Goal: Entertainment & Leisure: Consume media (video, audio)

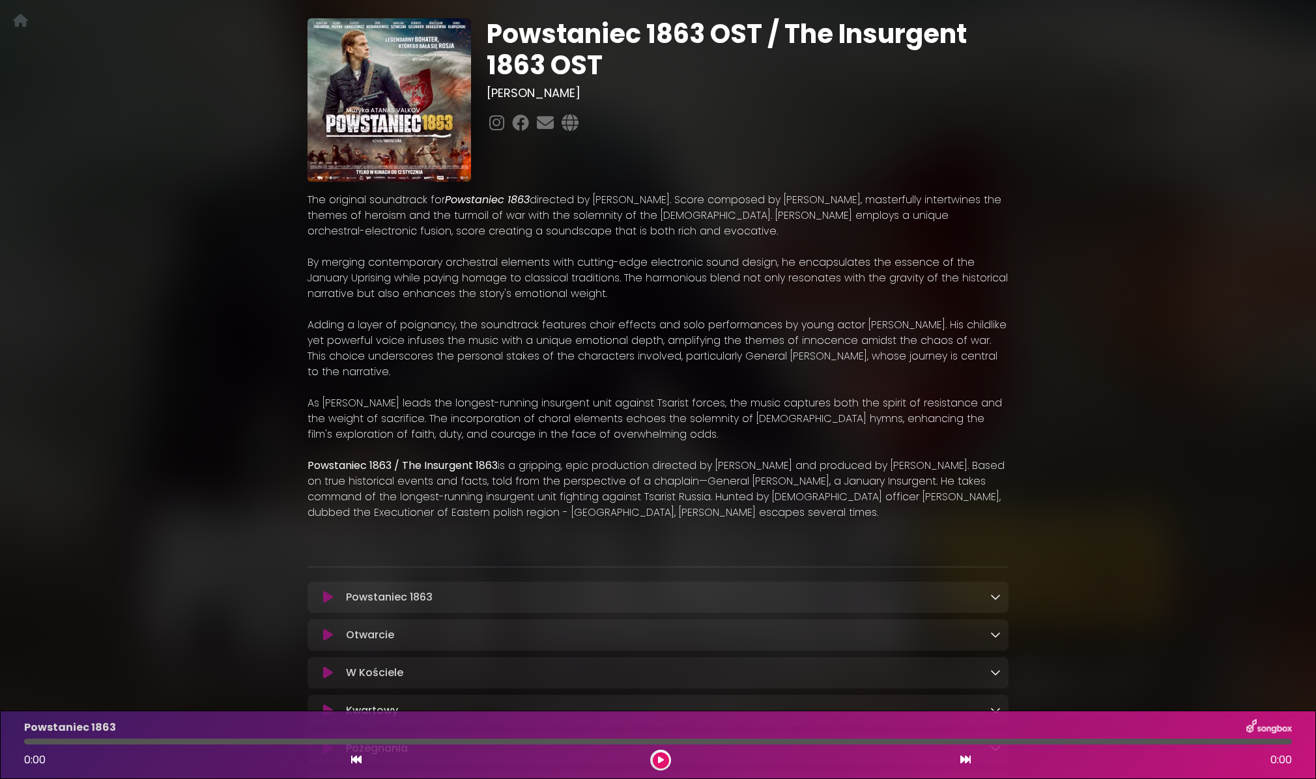
scroll to position [66, 0]
click at [325, 601] on icon at bounding box center [328, 596] width 10 height 13
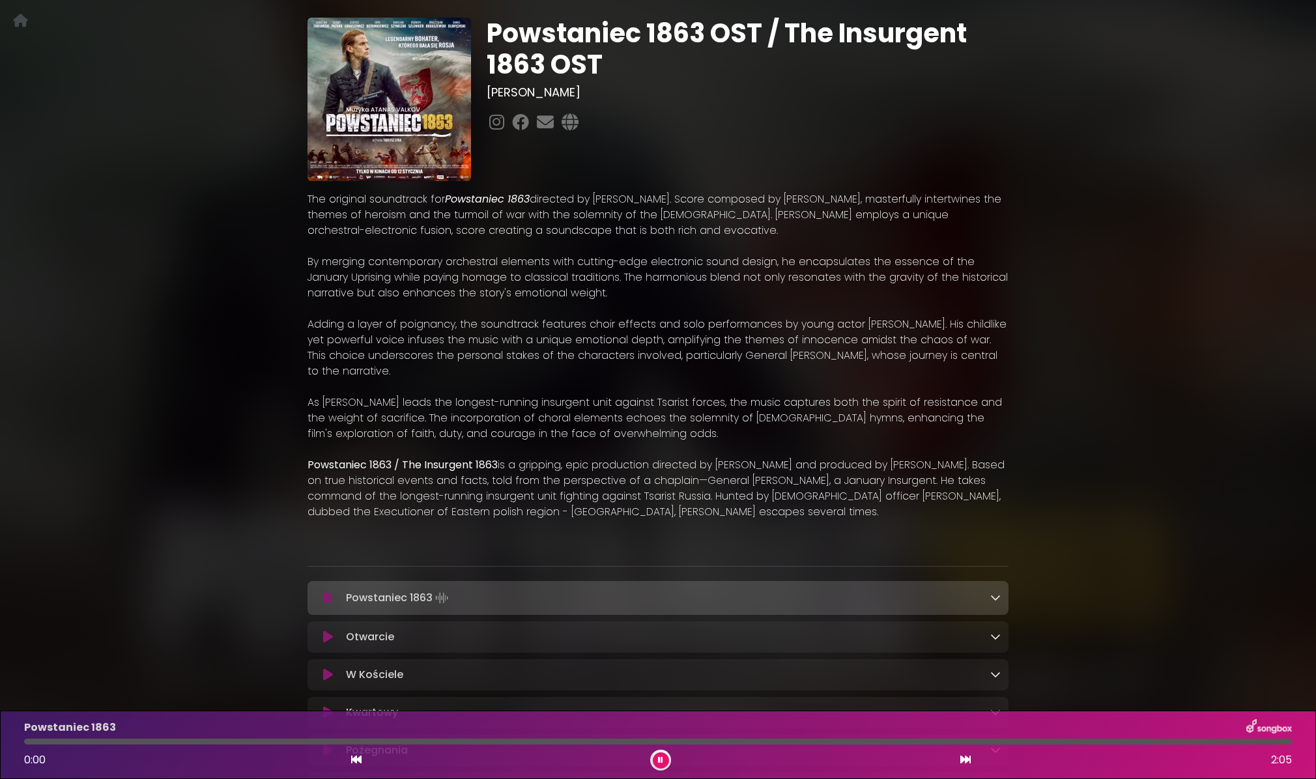
click at [325, 598] on icon at bounding box center [328, 597] width 8 height 13
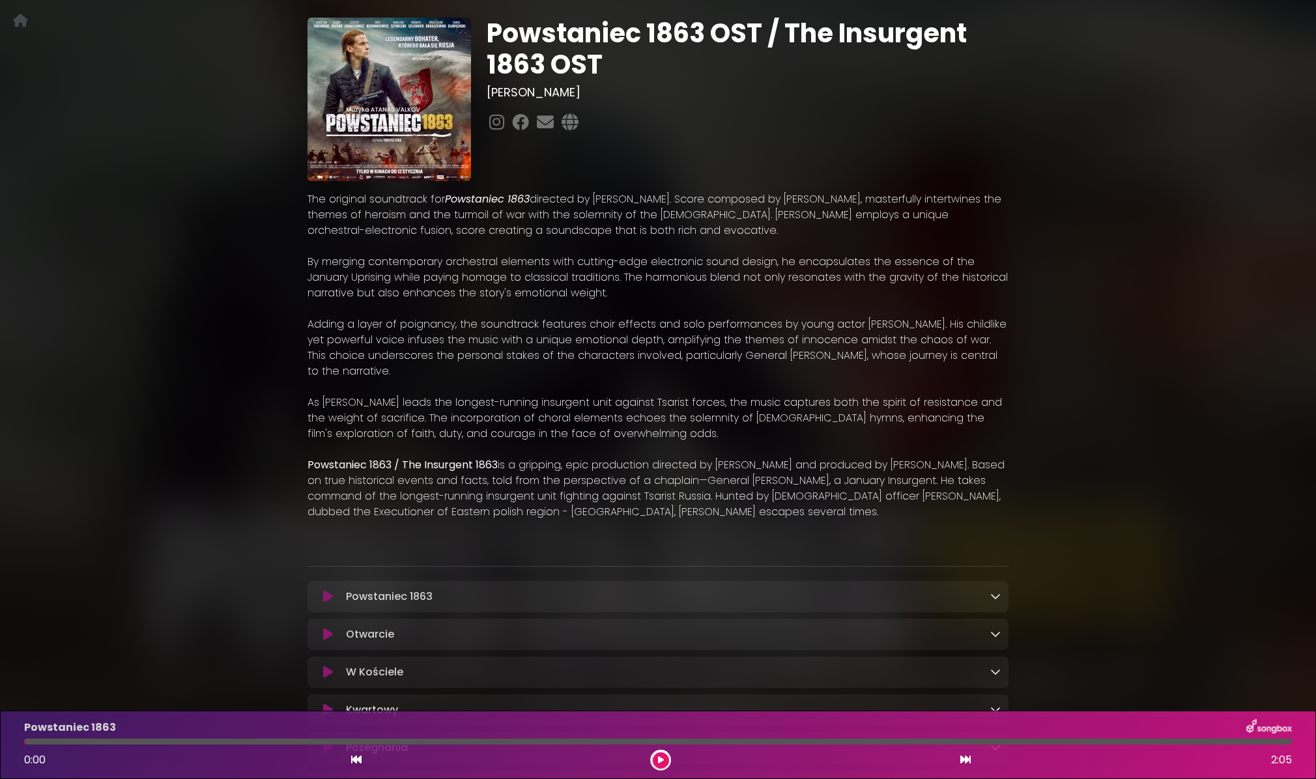
click at [326, 597] on icon at bounding box center [328, 596] width 10 height 13
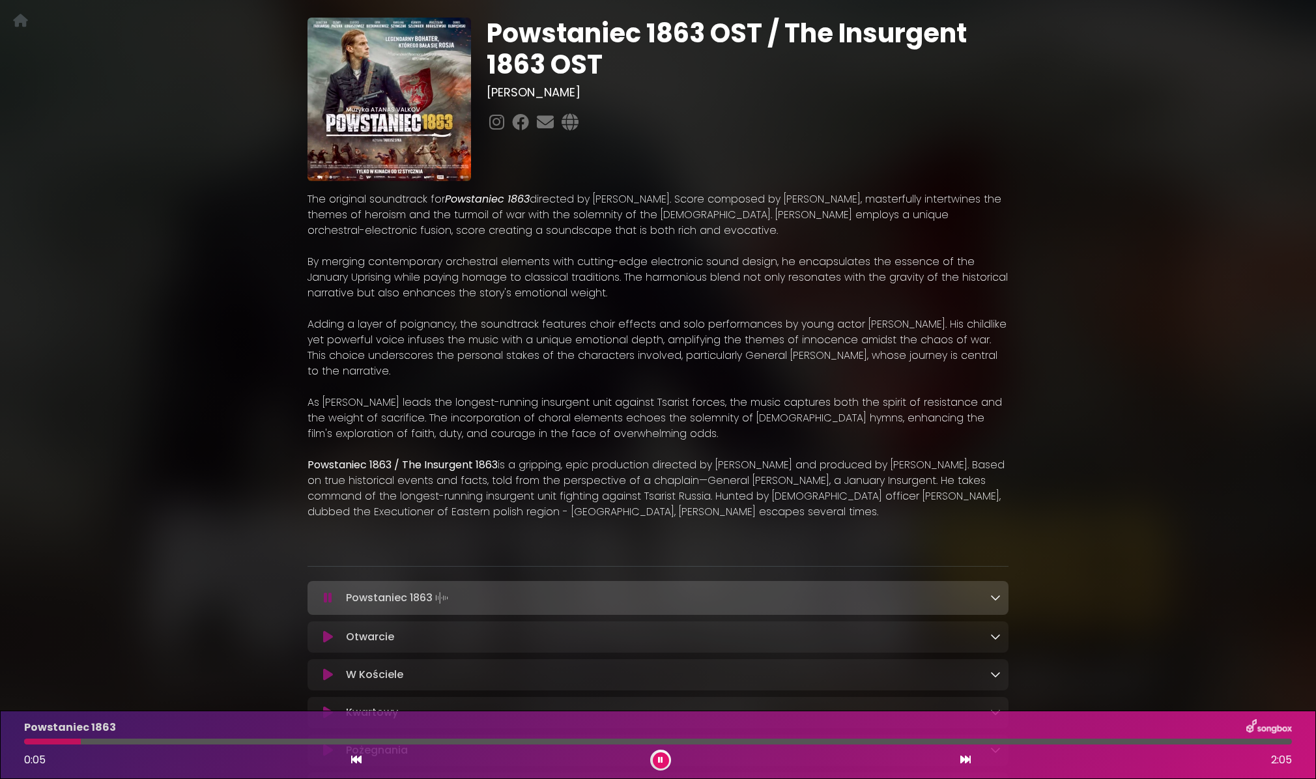
click at [997, 604] on link at bounding box center [995, 597] width 10 height 15
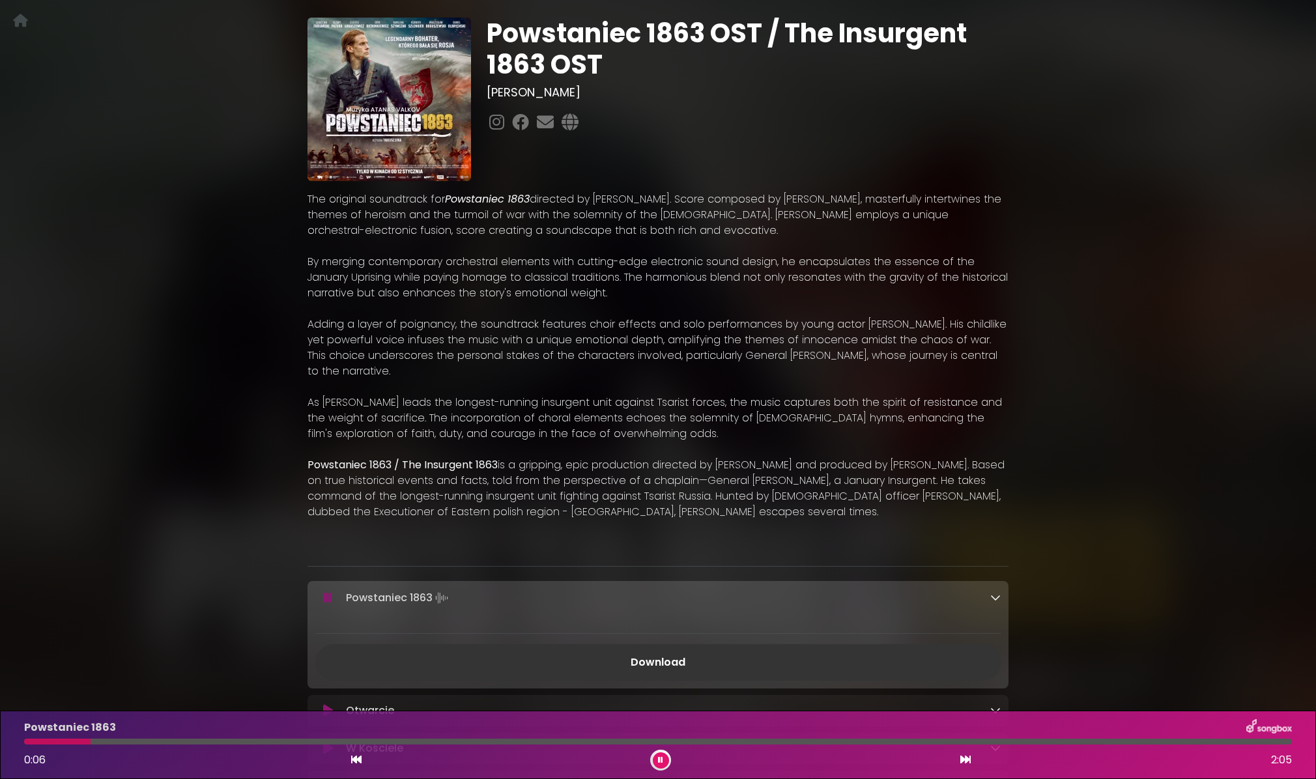
click at [997, 604] on link at bounding box center [995, 597] width 10 height 15
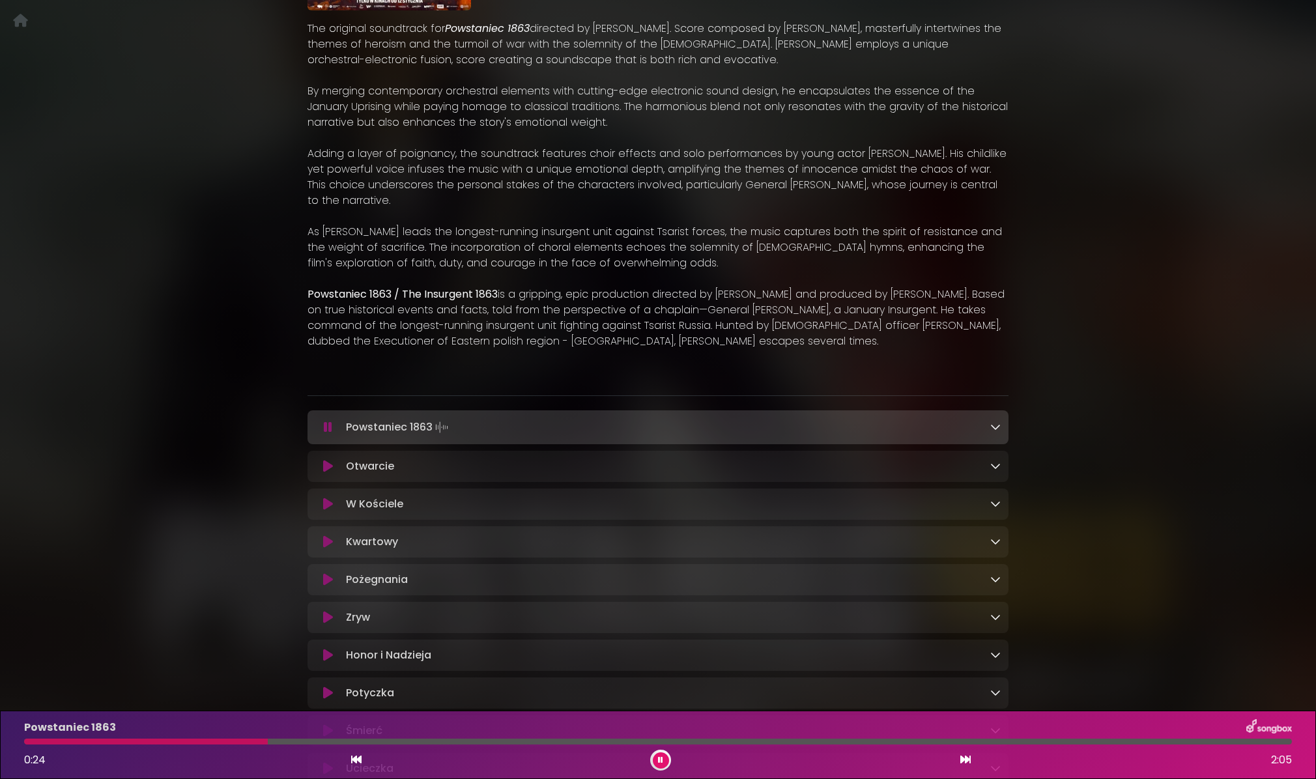
scroll to position [272, 0]
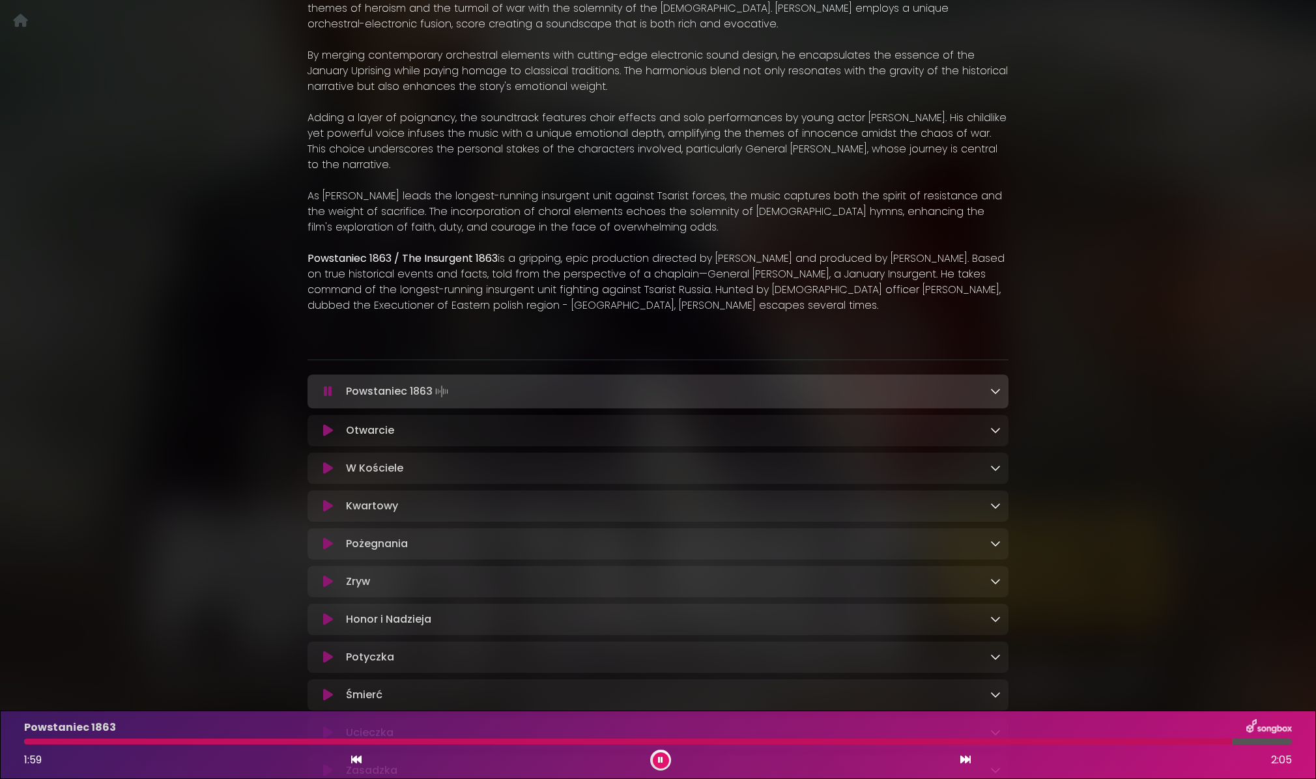
click at [325, 433] on icon at bounding box center [328, 430] width 10 height 13
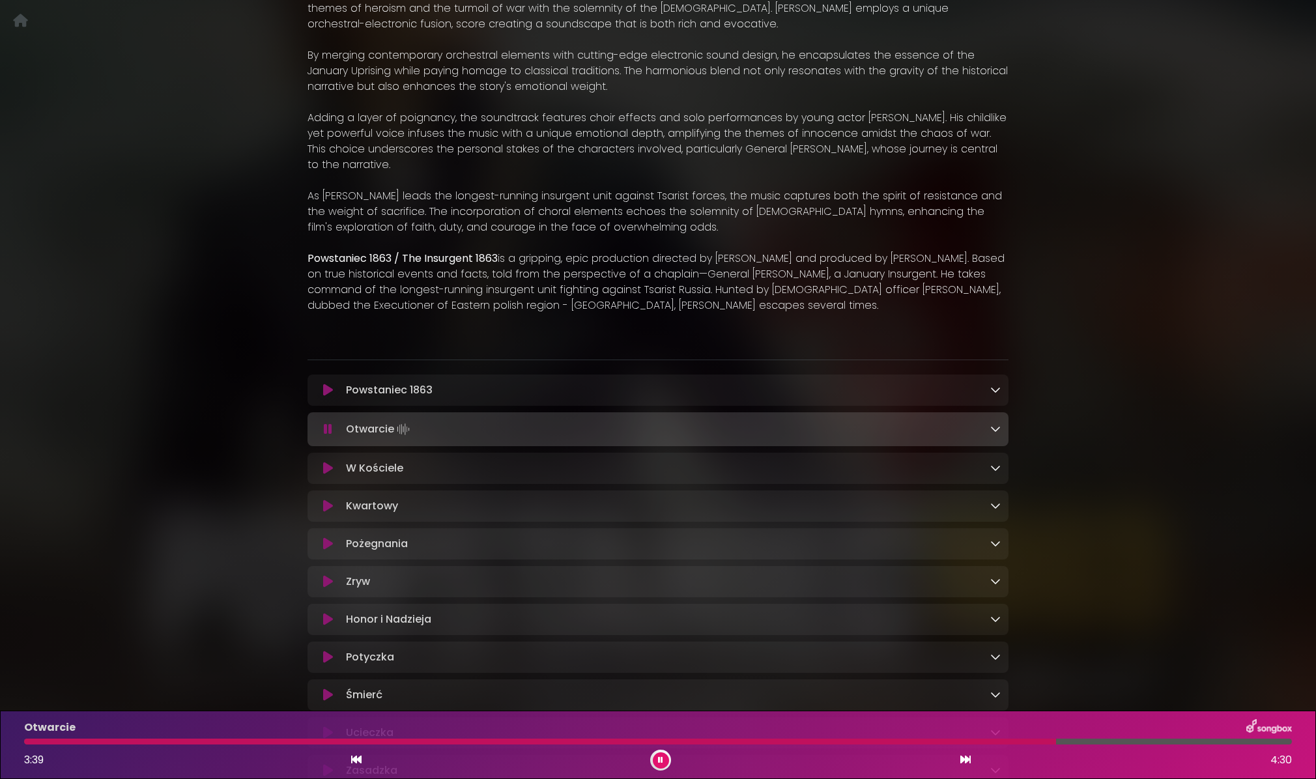
click at [1056, 743] on div at bounding box center [540, 742] width 1032 height 6
click at [322, 505] on button at bounding box center [327, 506] width 25 height 13
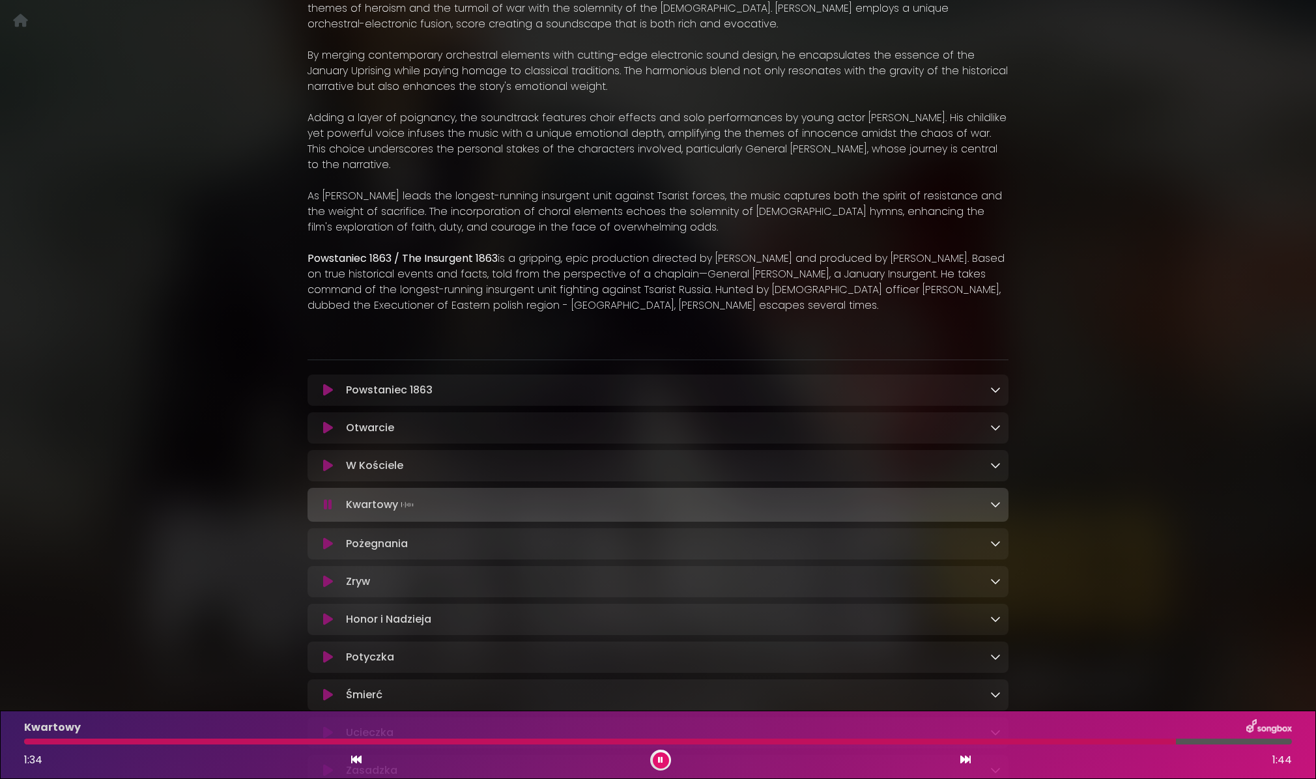
click at [330, 466] on icon at bounding box center [328, 465] width 10 height 13
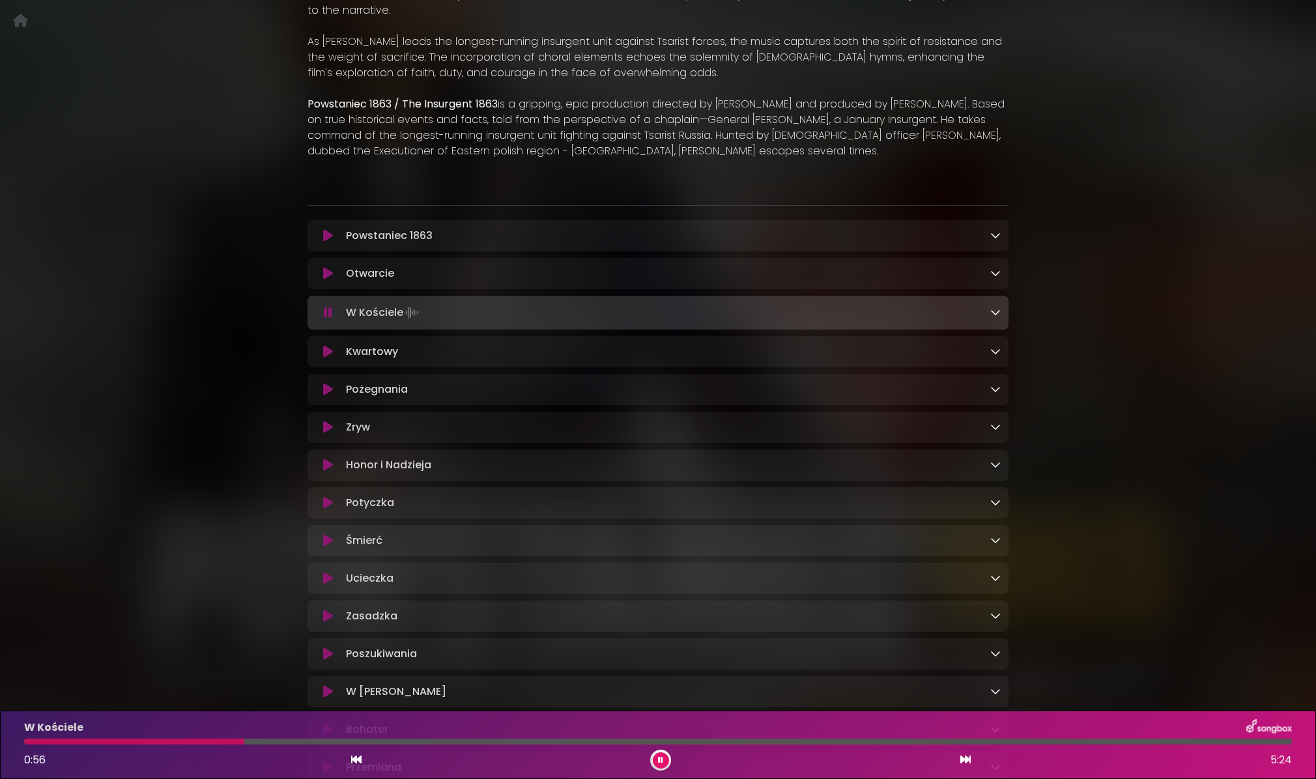
scroll to position [425, 0]
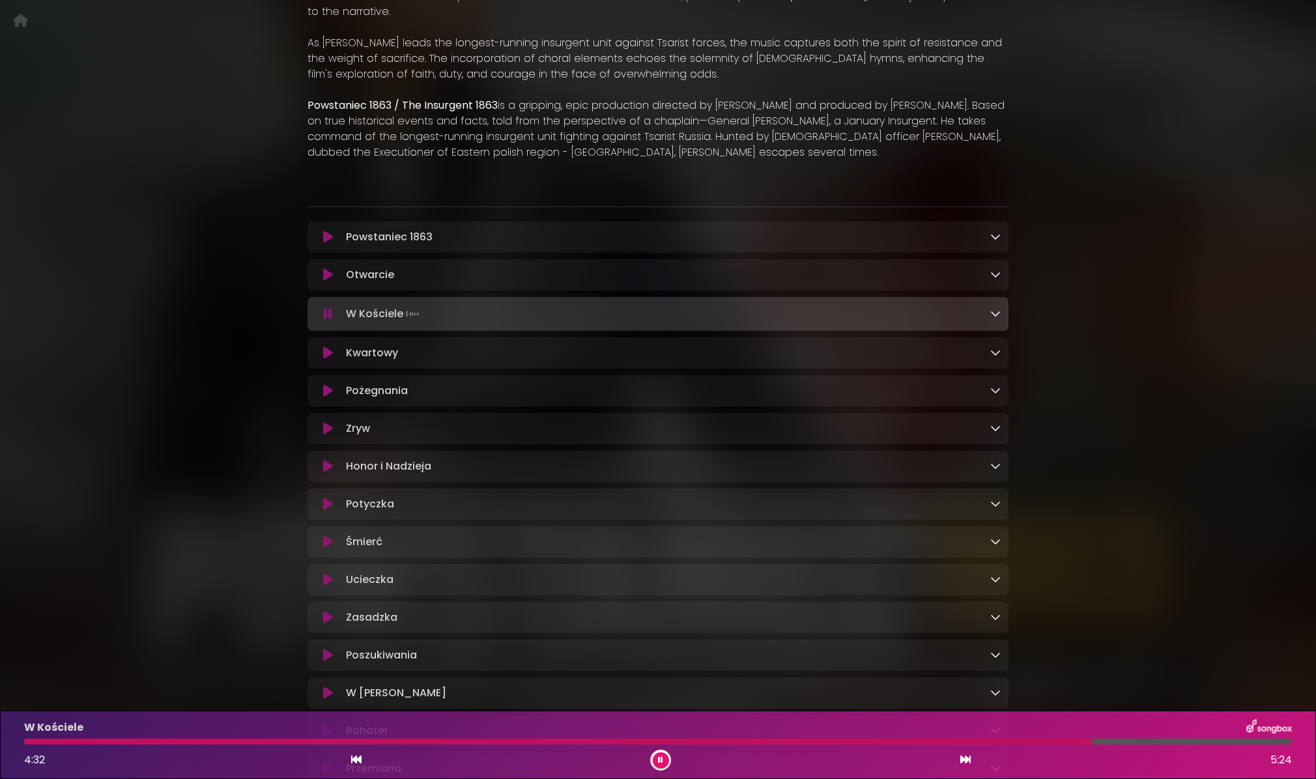
click at [326, 391] on icon at bounding box center [328, 390] width 10 height 13
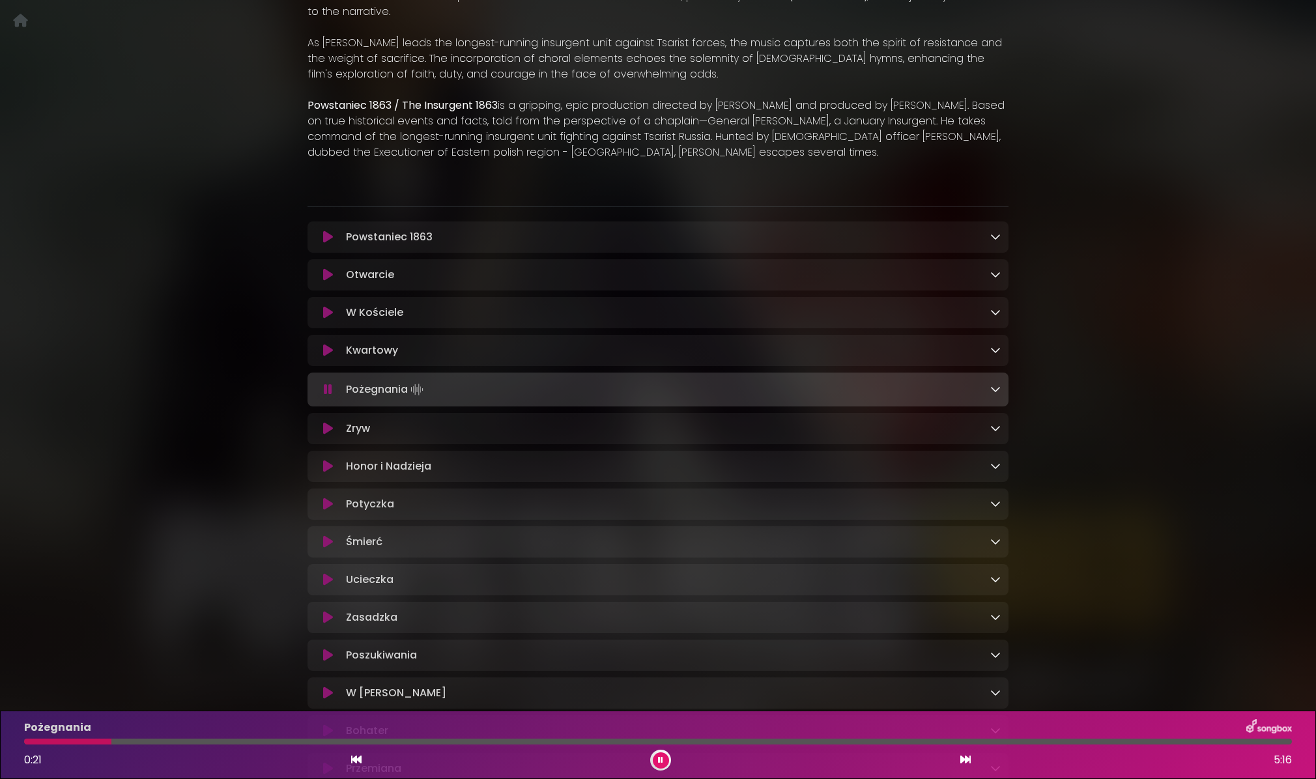
click at [111, 741] on div at bounding box center [658, 742] width 1268 height 6
click at [194, 740] on div at bounding box center [658, 742] width 1268 height 6
click at [141, 740] on div at bounding box center [120, 742] width 192 height 6
click at [119, 740] on div at bounding box center [84, 742] width 120 height 6
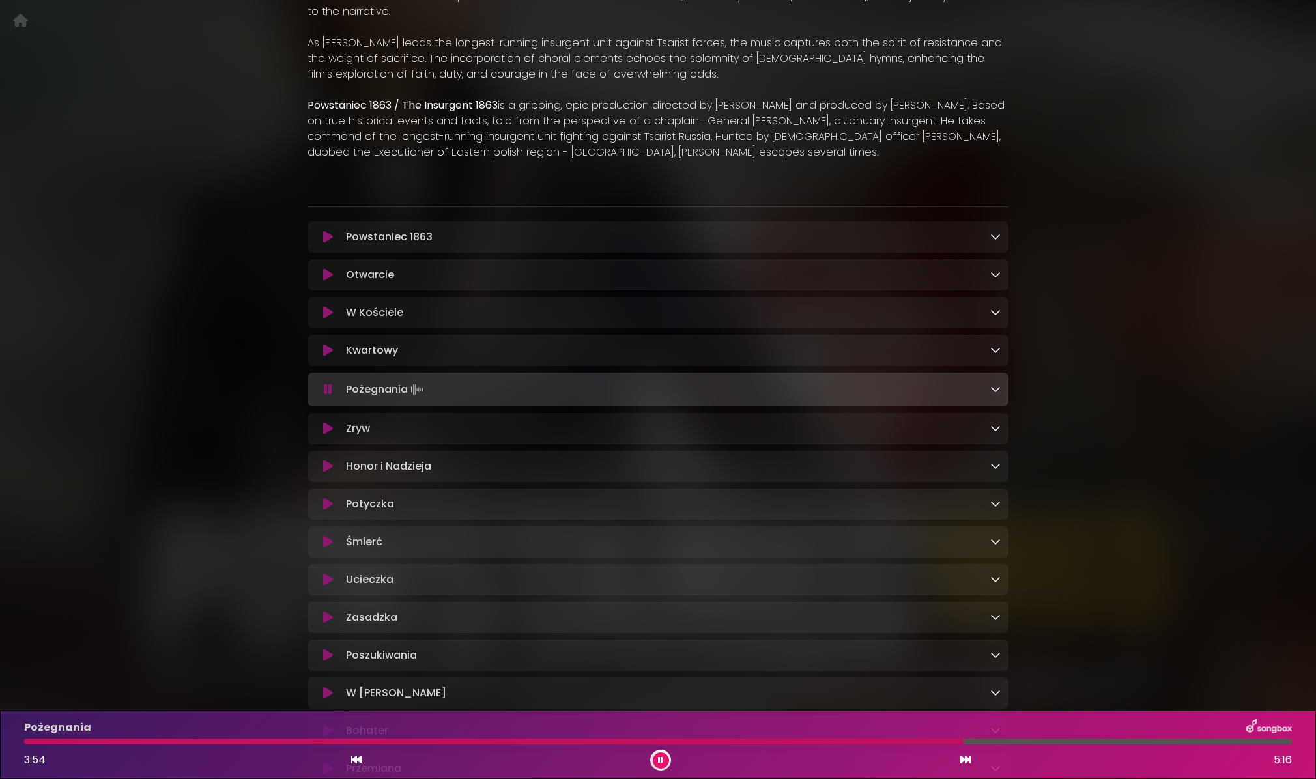
click at [324, 429] on icon at bounding box center [328, 428] width 10 height 13
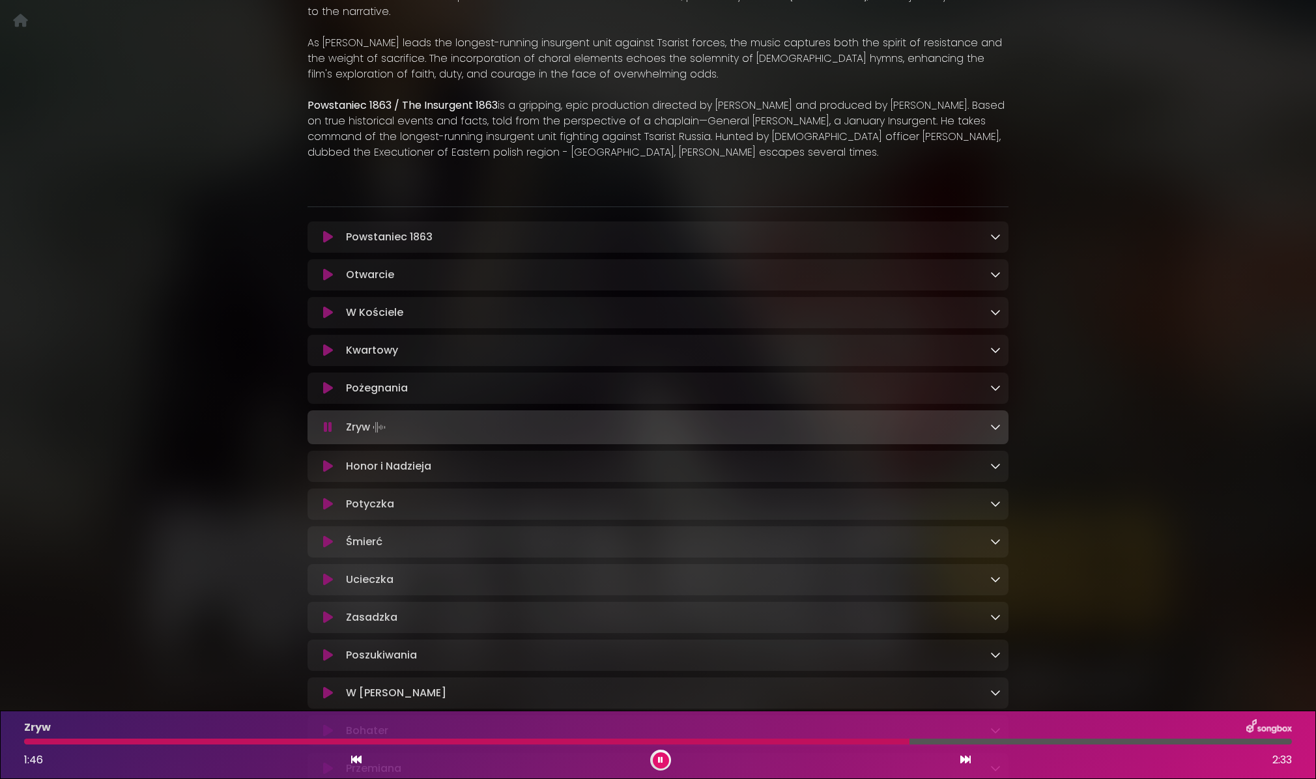
click at [322, 469] on button at bounding box center [327, 466] width 25 height 13
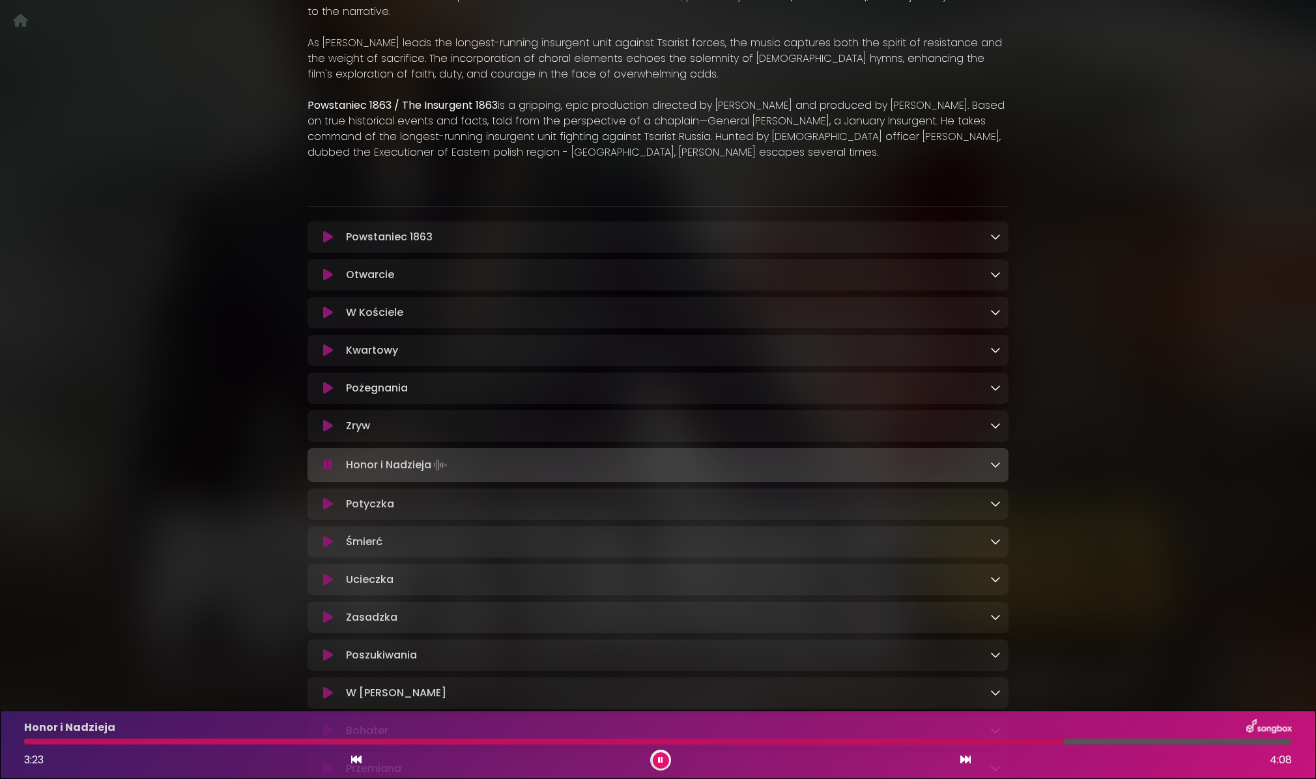
click at [323, 506] on icon at bounding box center [328, 504] width 10 height 13
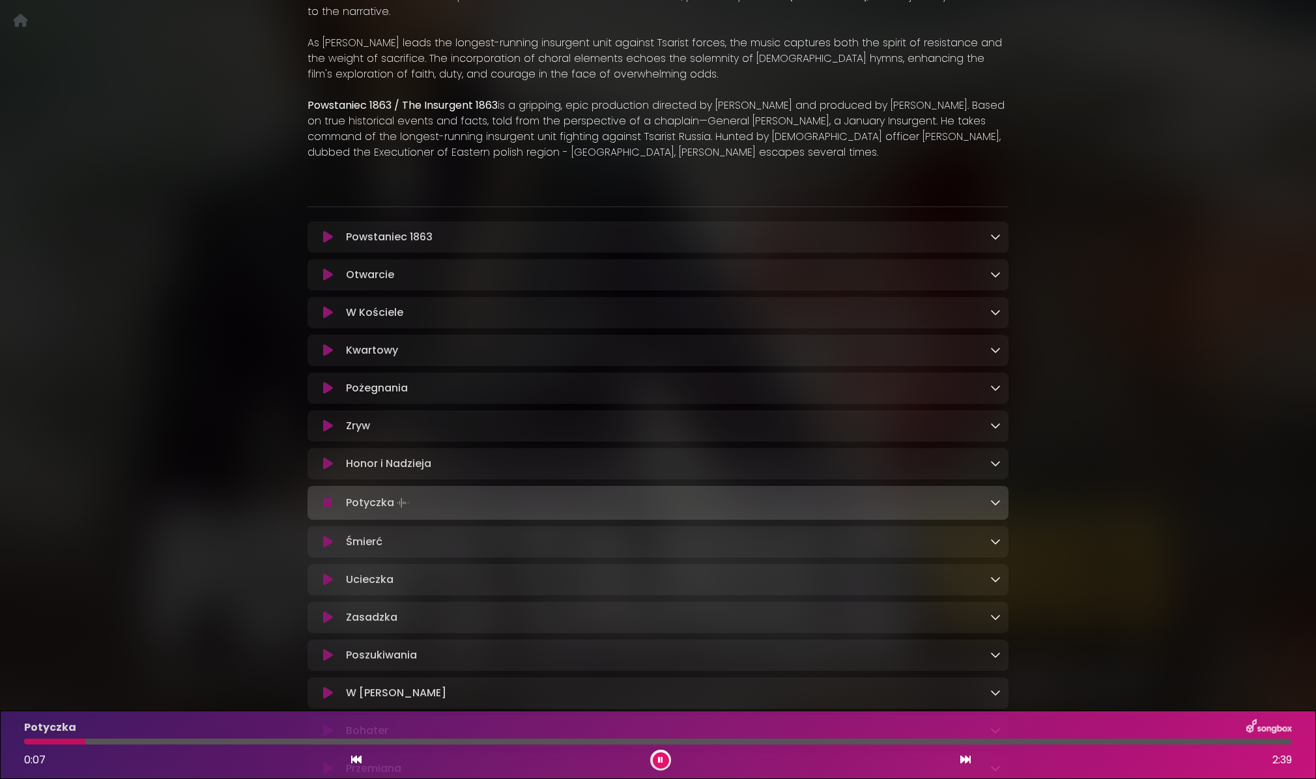
click at [326, 547] on icon at bounding box center [328, 541] width 10 height 13
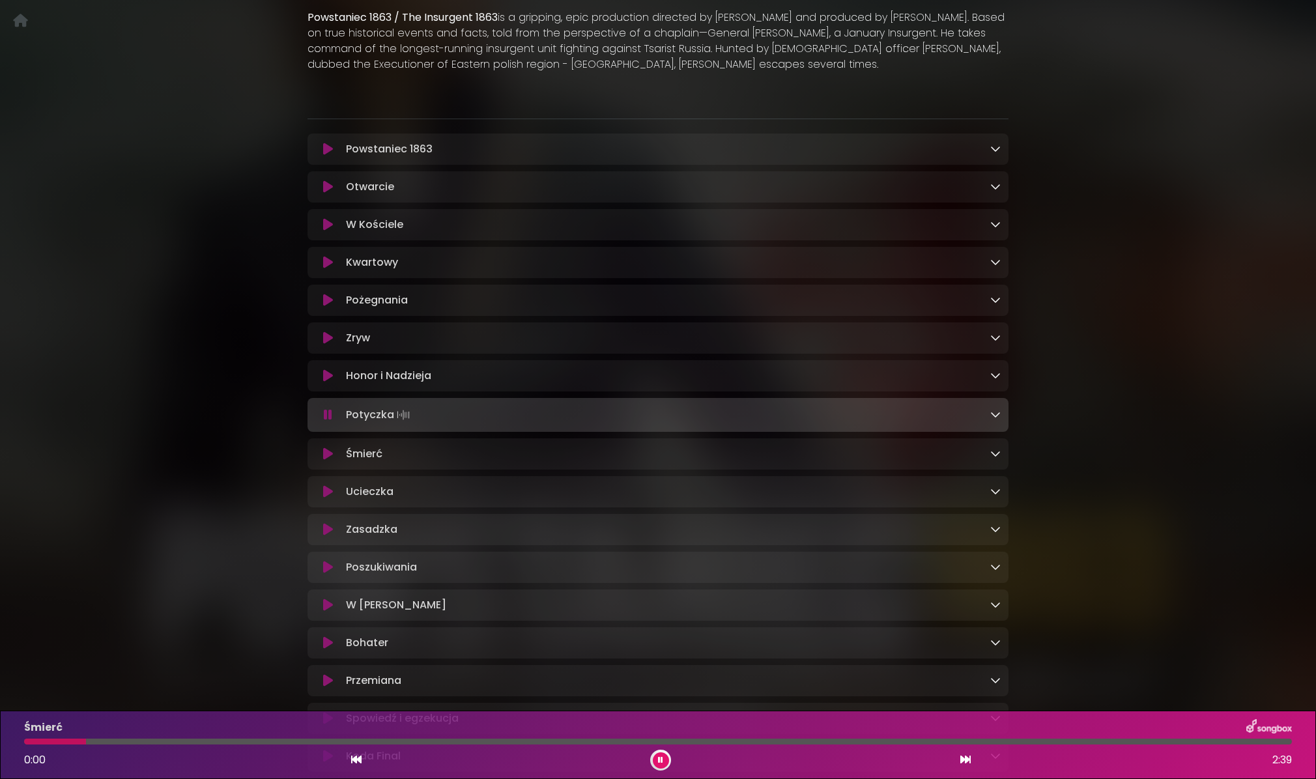
scroll to position [501, 0]
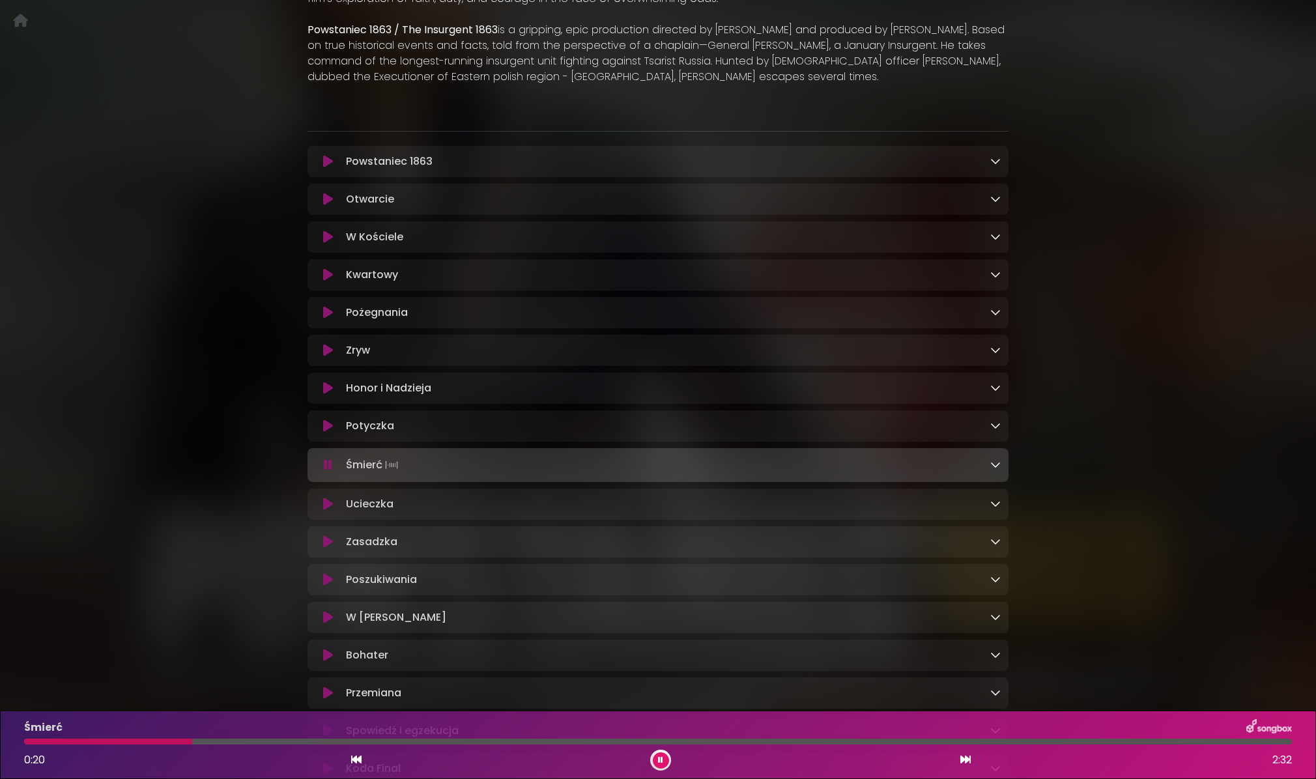
click at [282, 742] on div at bounding box center [658, 742] width 1268 height 6
click at [406, 743] on div at bounding box center [658, 742] width 1268 height 6
click at [330, 517] on div "Ucieczka Loading Track... Name" at bounding box center [657, 504] width 701 height 31
click at [321, 504] on button at bounding box center [327, 504] width 25 height 13
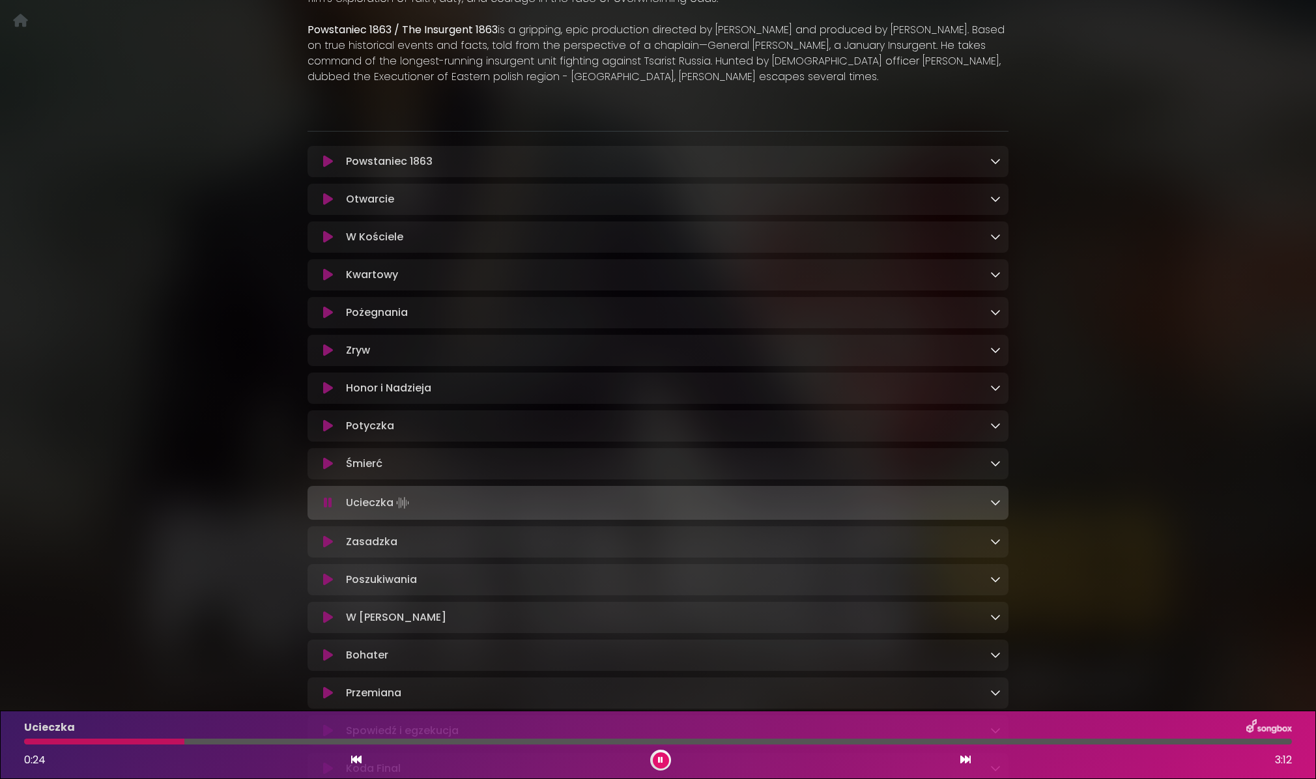
click at [658, 758] on icon at bounding box center [660, 760] width 5 height 8
